Goal: Find specific page/section: Find specific page/section

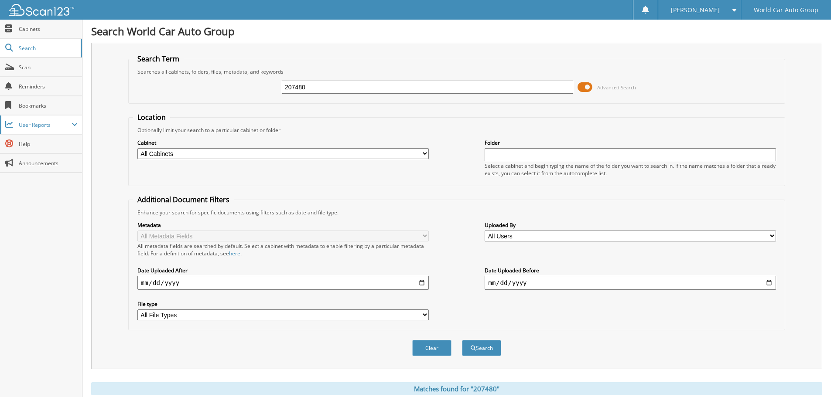
drag, startPoint x: 324, startPoint y: 90, endPoint x: 34, endPoint y: 120, distance: 292.1
click at [203, 98] on div "207480 Advanced Search" at bounding box center [456, 87] width 647 height 24
type input "045258"
click at [462, 340] on button "Search" at bounding box center [481, 348] width 39 height 16
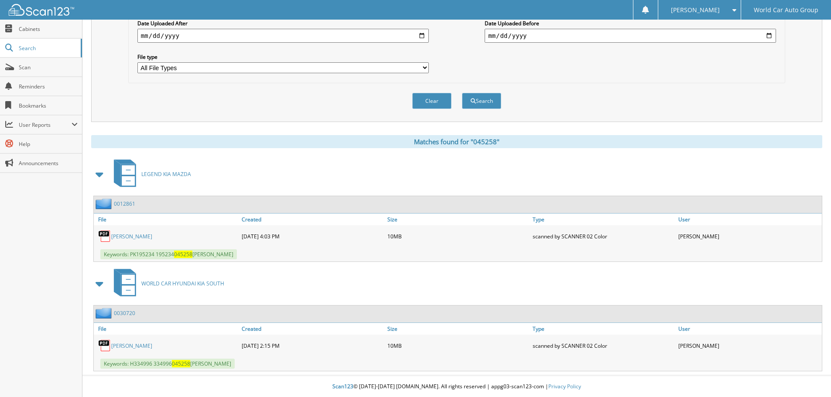
scroll to position [248, 0]
click at [147, 347] on link "[PERSON_NAME]" at bounding box center [131, 345] width 41 height 7
